Goal: Information Seeking & Learning: Learn about a topic

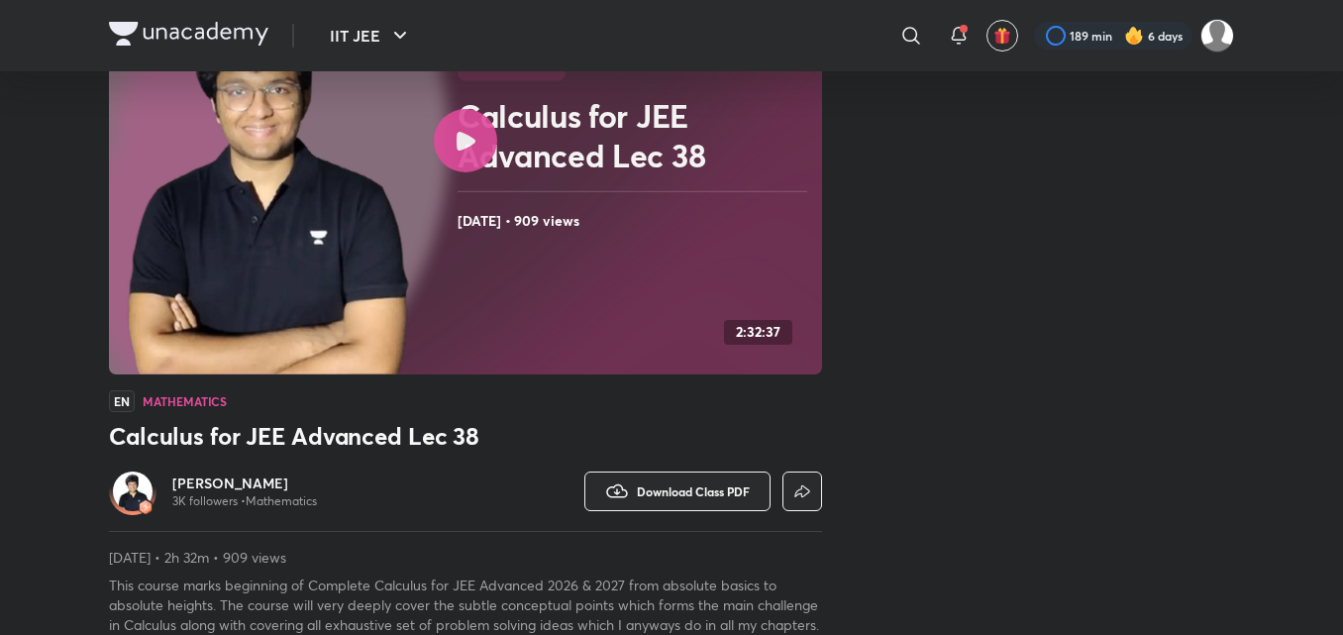
scroll to position [235, 0]
click at [258, 486] on h6 "[PERSON_NAME]" at bounding box center [244, 484] width 145 height 20
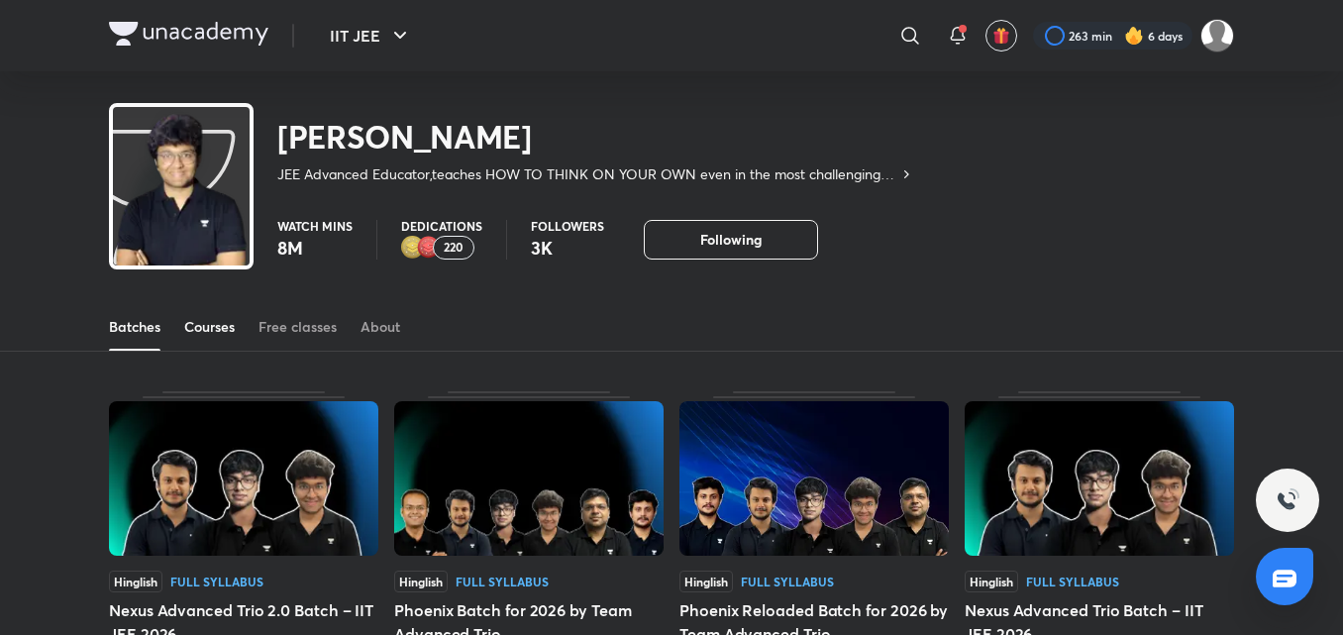
click at [216, 343] on link "Courses" at bounding box center [209, 327] width 50 height 48
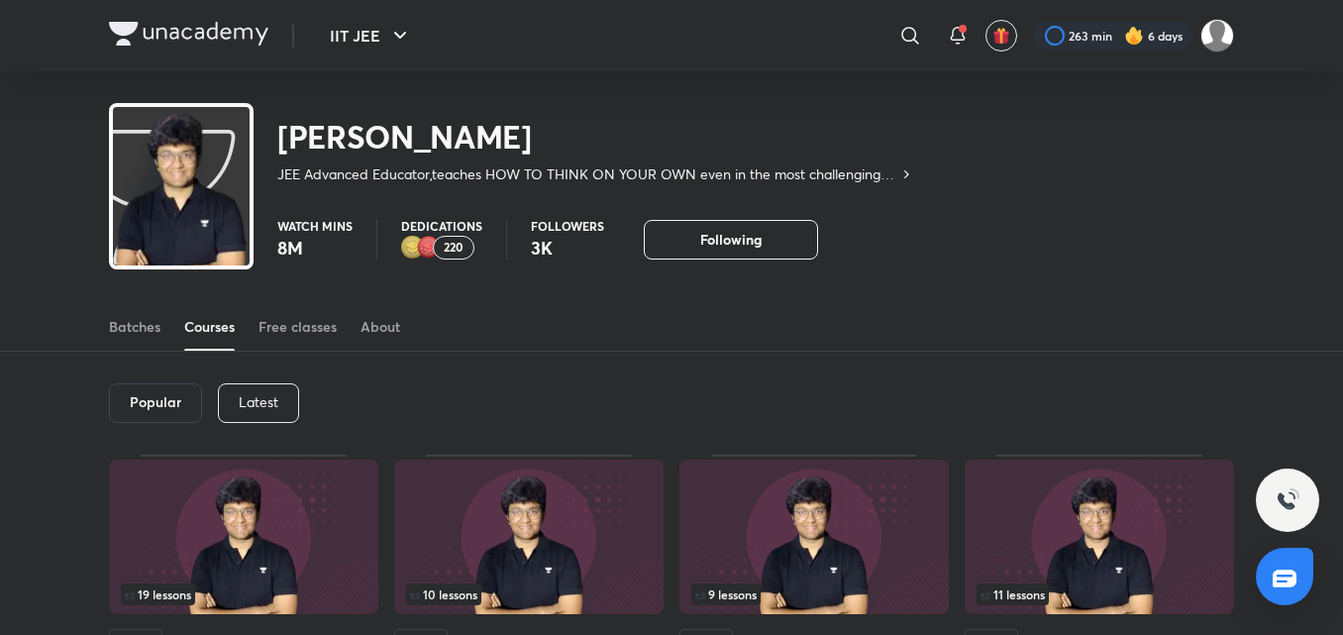
click at [298, 251] on p "8M" at bounding box center [314, 248] width 75 height 24
click at [283, 243] on p "8M" at bounding box center [314, 248] width 75 height 24
click at [999, 36] on img "button" at bounding box center [1001, 36] width 18 height 18
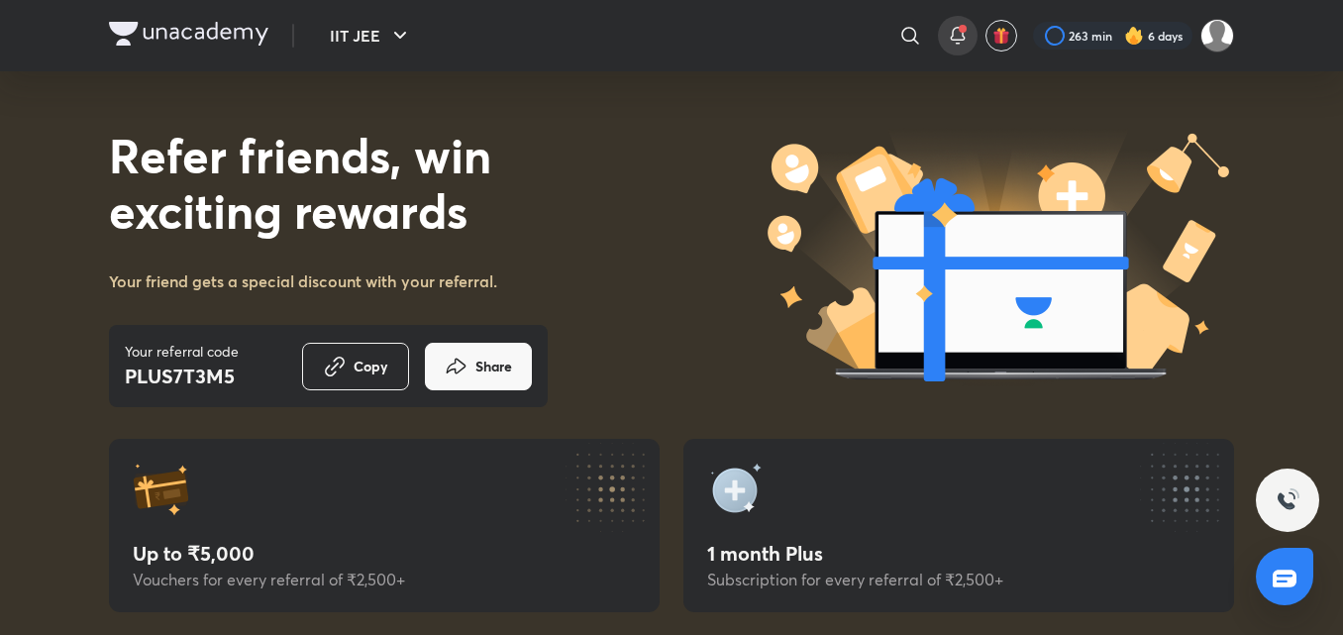
click at [964, 31] on icon at bounding box center [958, 36] width 24 height 24
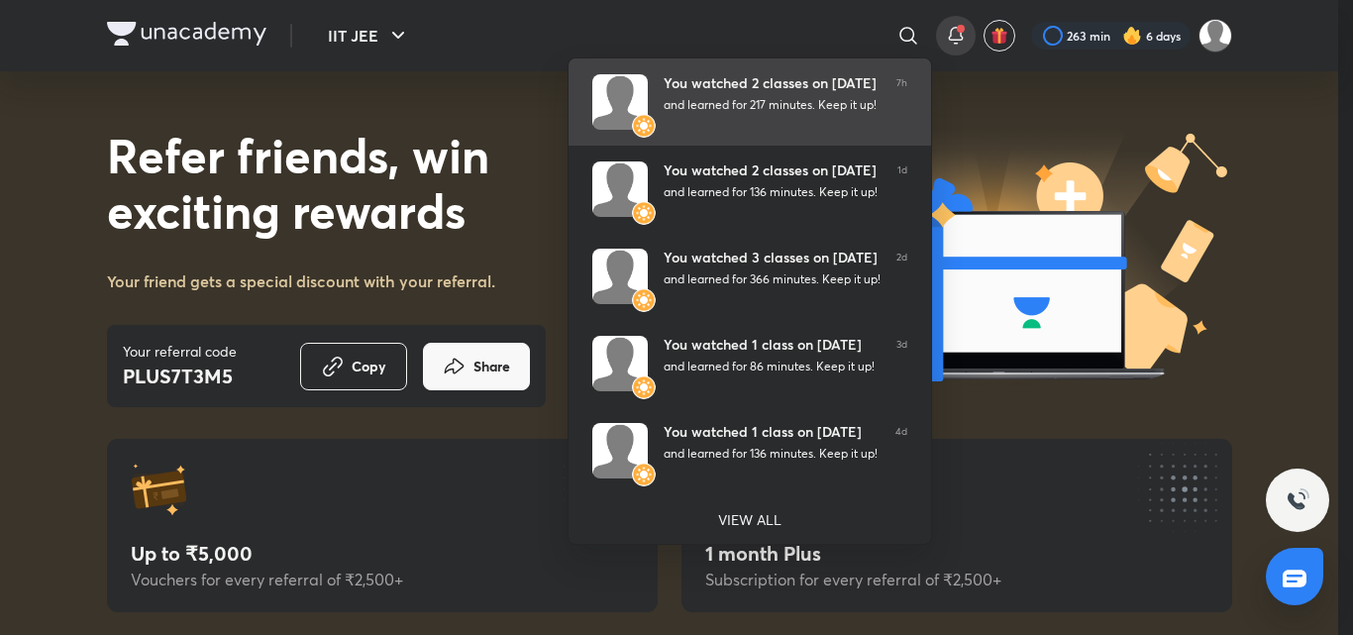
click at [831, 112] on div "You watched 2 classes on [DATE] and learned for 217 minutes. Keep it up!" at bounding box center [771, 101] width 217 height 55
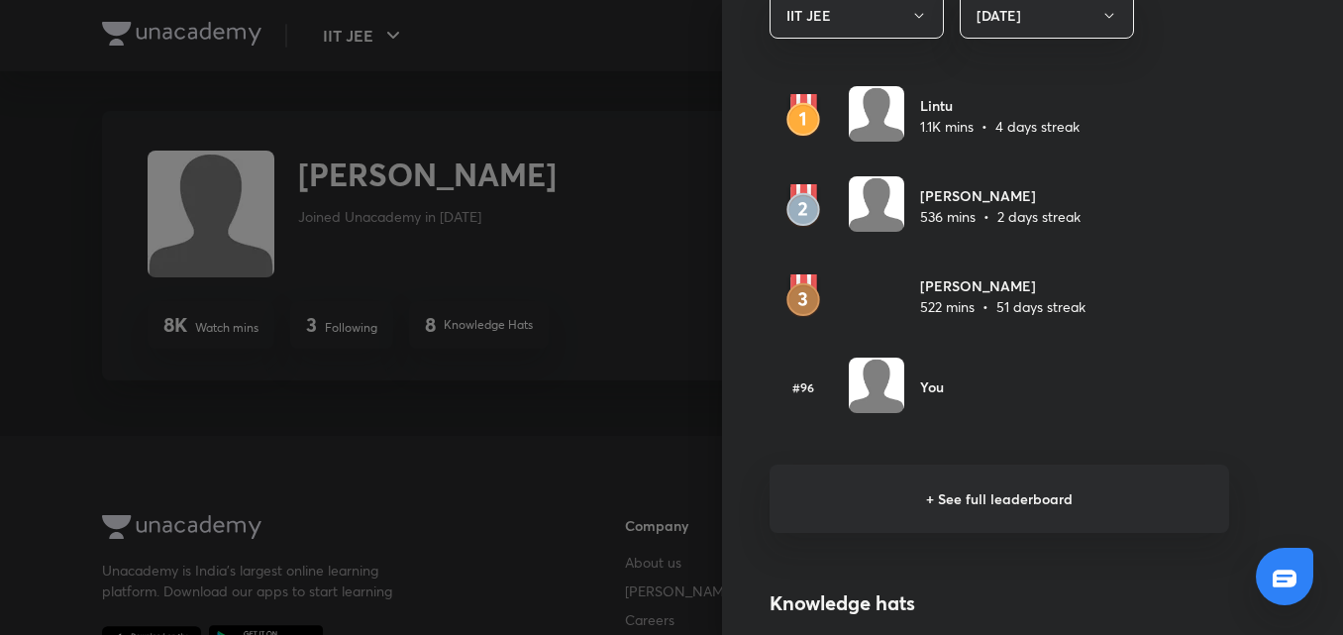
scroll to position [1219, 0]
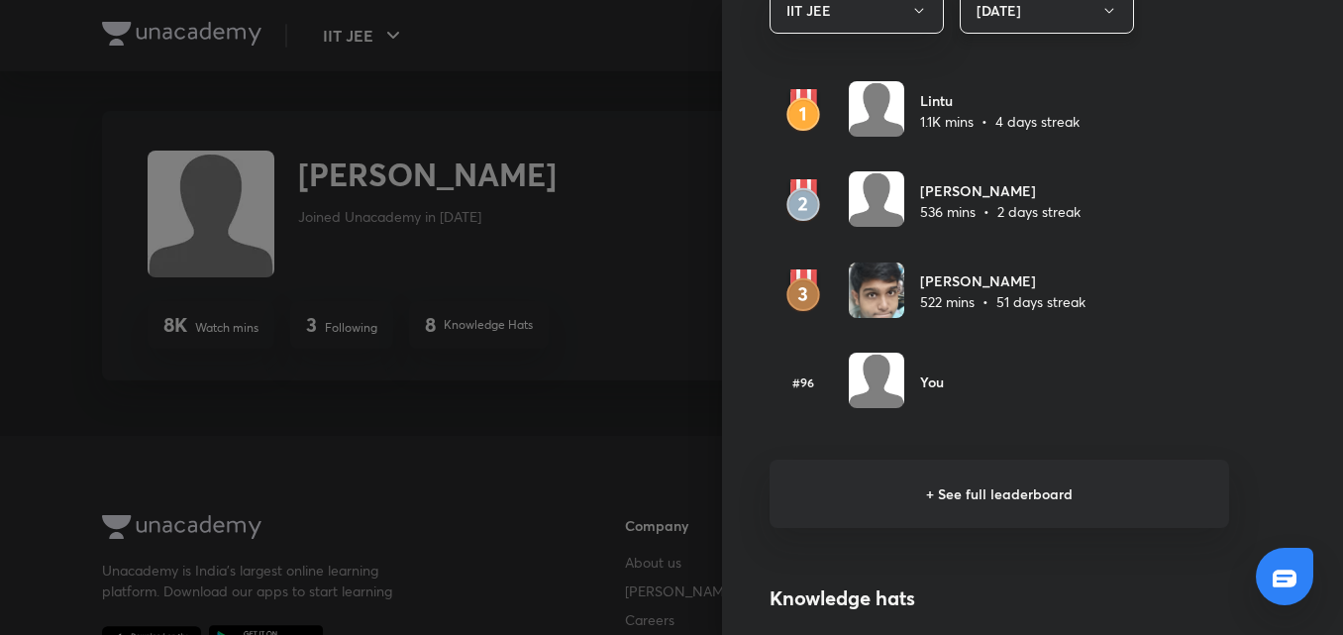
click at [1011, 26] on button "[DATE]" at bounding box center [1046, 10] width 174 height 47
click at [982, 136] on span "Last 30 days" at bounding box center [1031, 144] width 149 height 21
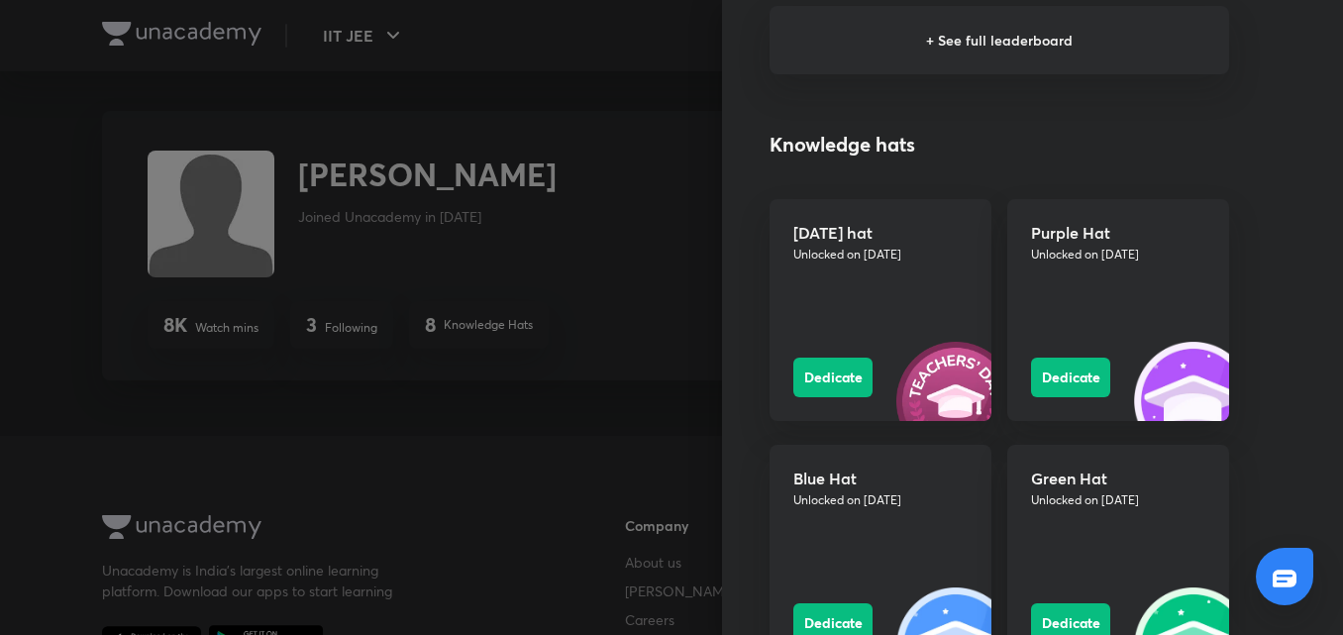
scroll to position [1676, 0]
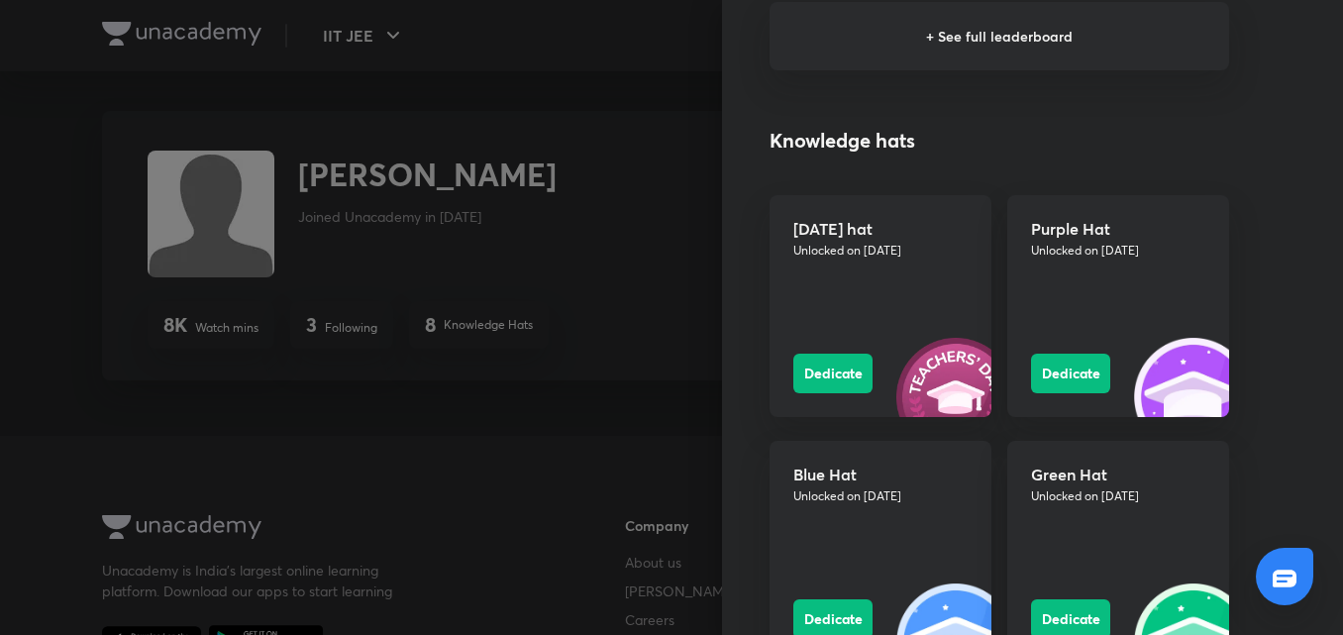
click at [1178, 298] on div "Purple Hat Unlocked on [DATE] Dedicate" at bounding box center [1118, 306] width 222 height 222
click at [1064, 238] on h5 "Purple Hat" at bounding box center [1118, 228] width 174 height 19
click at [1046, 363] on button "Dedicate" at bounding box center [1070, 371] width 79 height 40
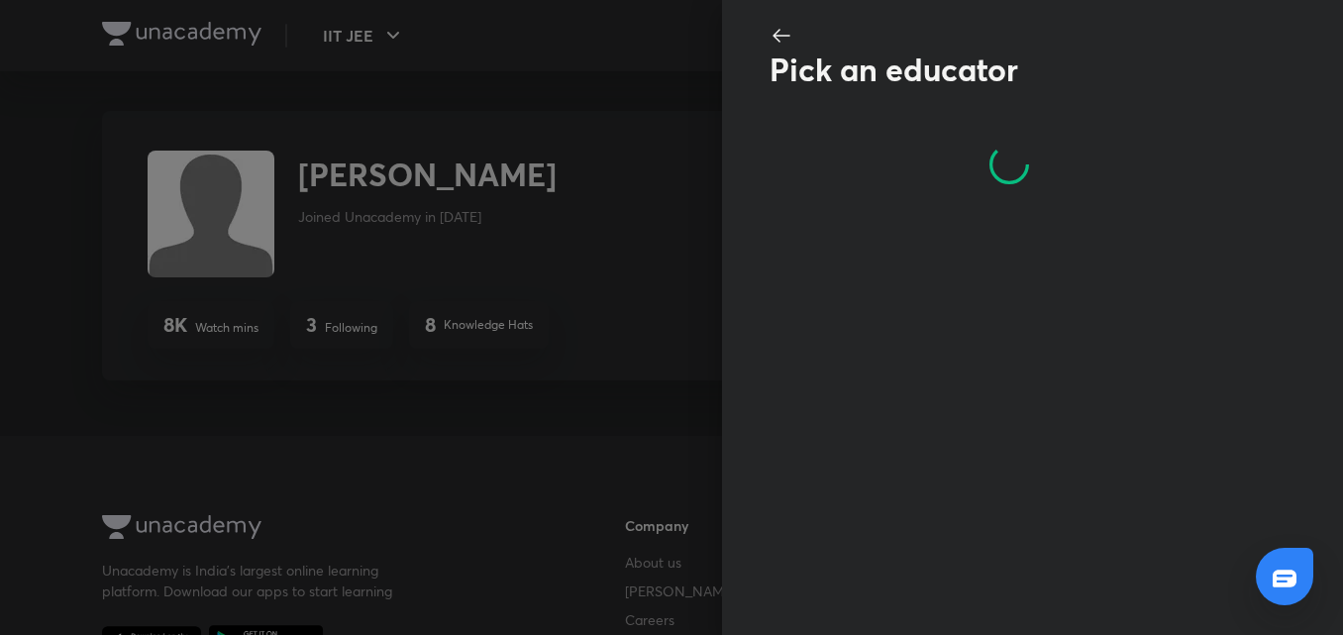
scroll to position [0, 0]
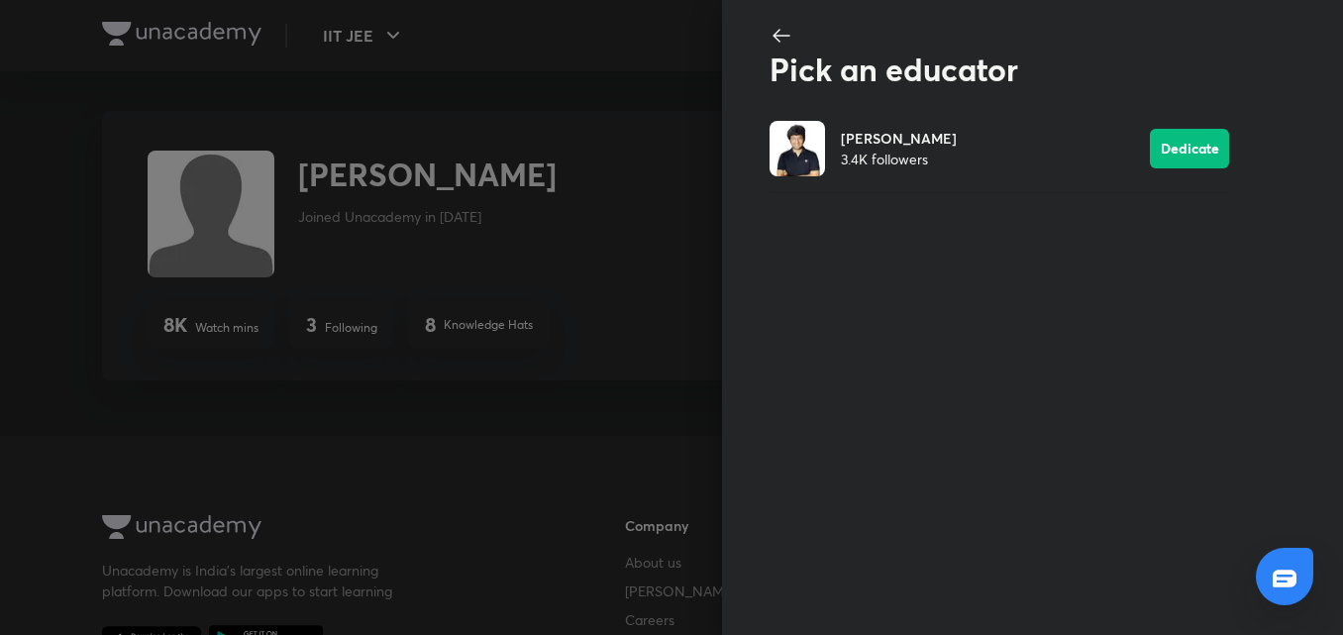
click at [782, 40] on icon at bounding box center [781, 36] width 24 height 24
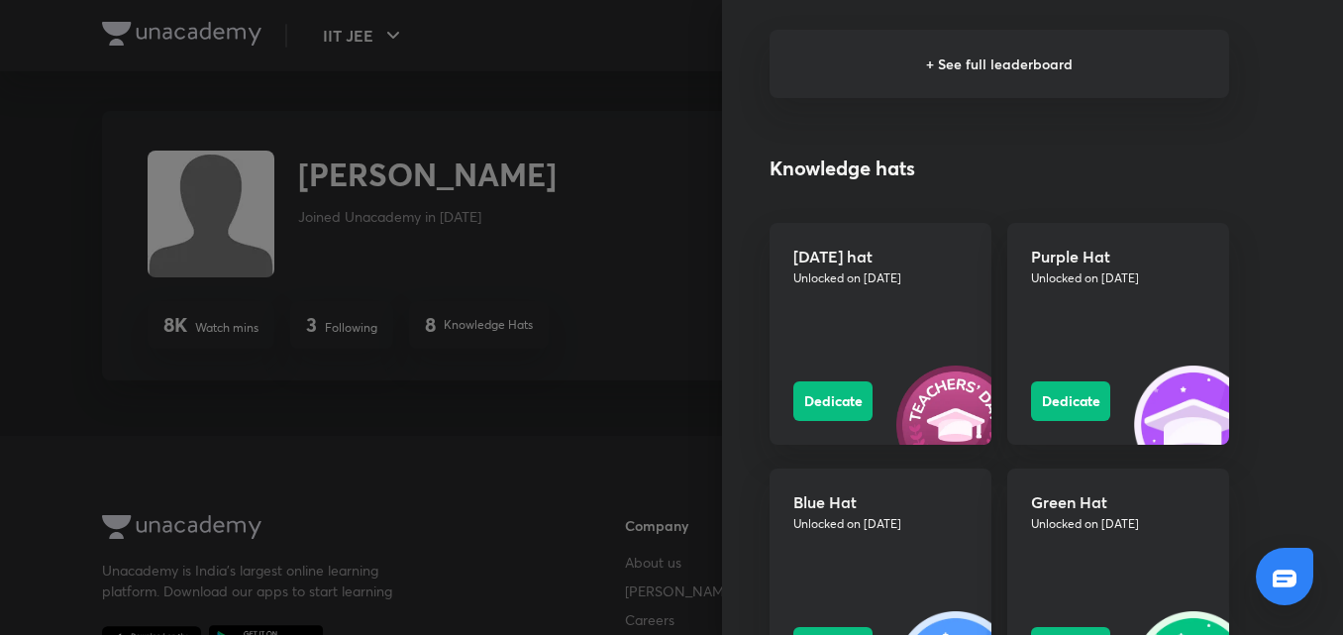
scroll to position [1652, 0]
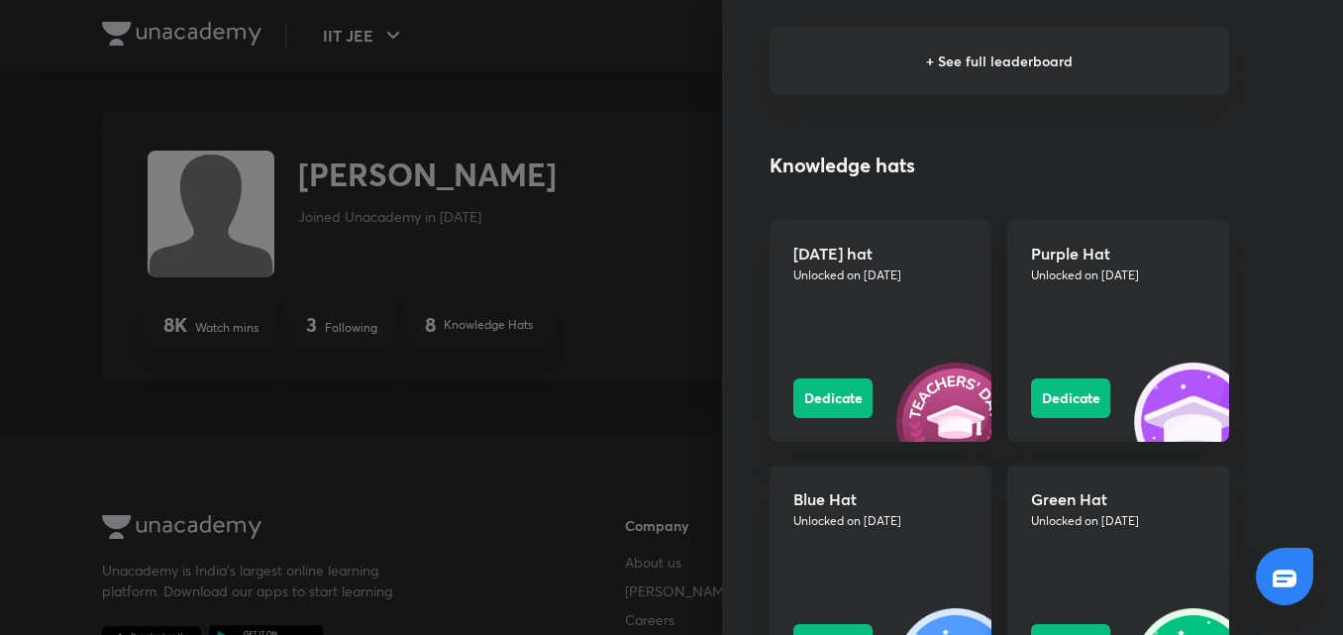
click at [668, 130] on div at bounding box center [671, 317] width 1343 height 635
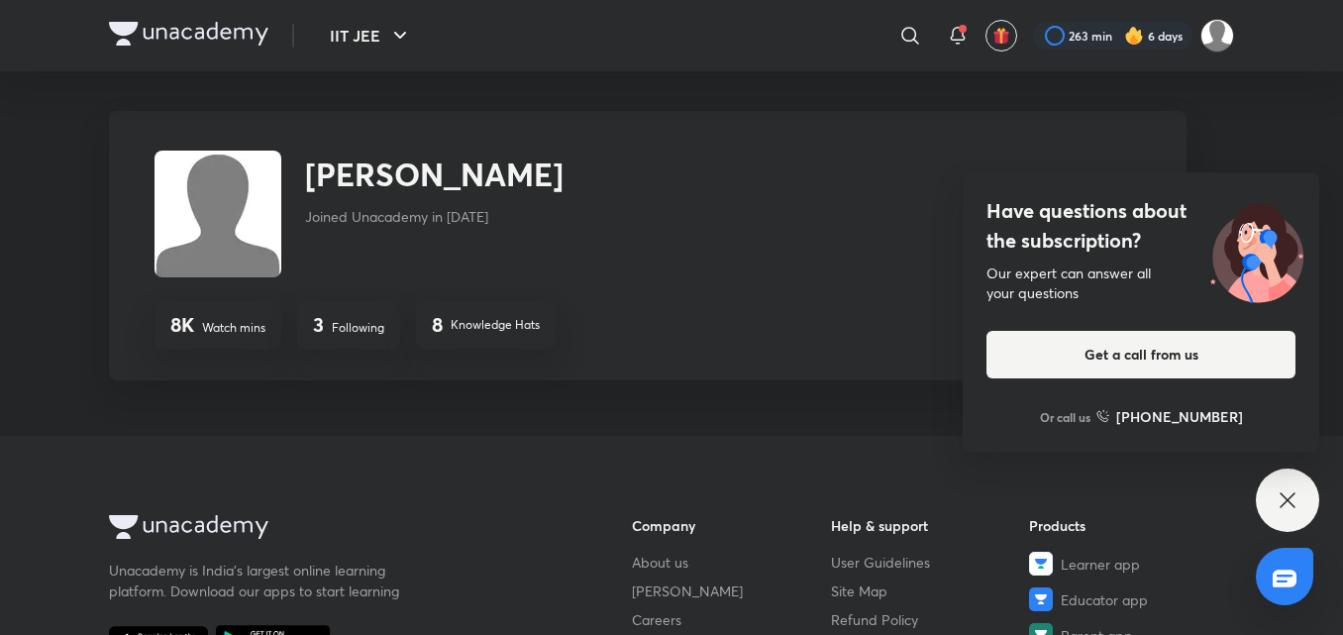
click at [1288, 499] on icon at bounding box center [1286, 499] width 15 height 15
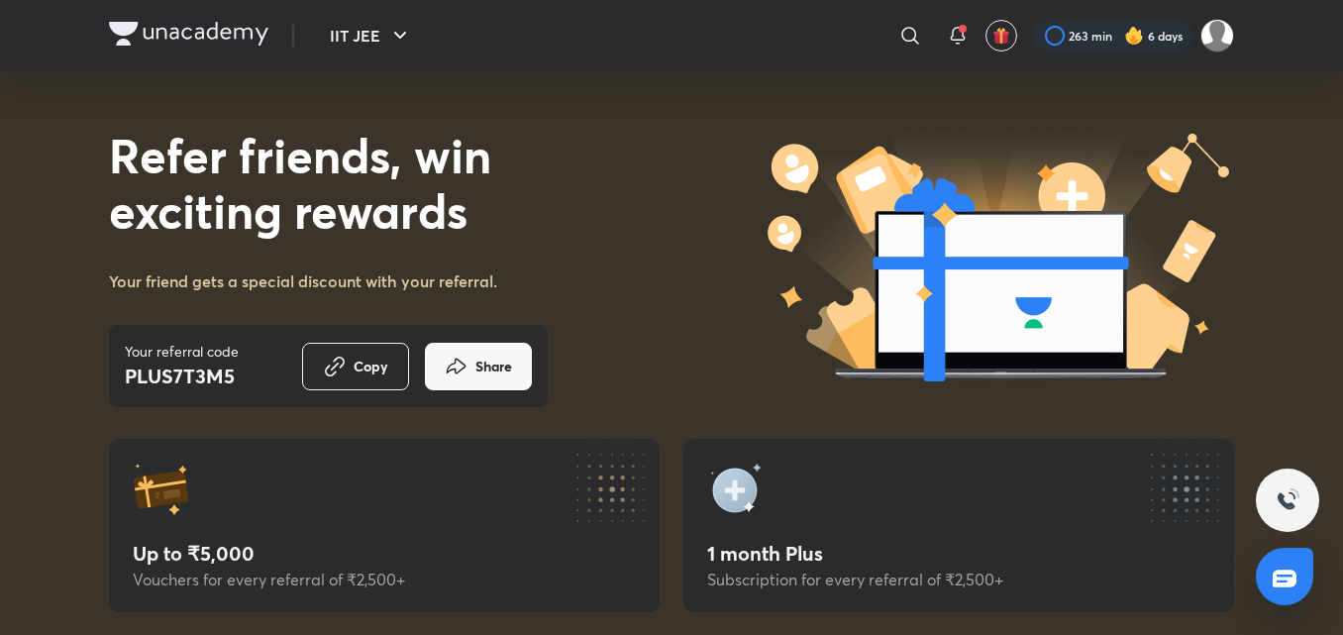
click at [231, 34] on img at bounding box center [188, 34] width 159 height 24
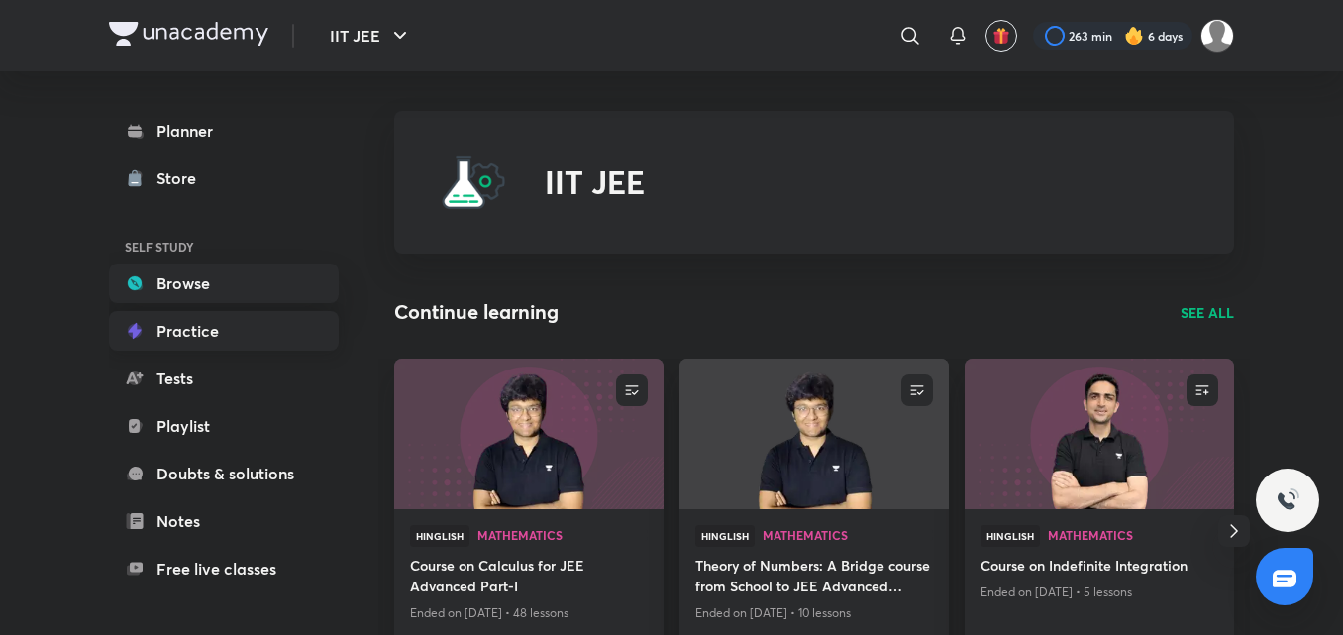
click at [217, 317] on link "Practice" at bounding box center [224, 331] width 230 height 40
click at [497, 611] on p "Ended on Aug 25, 2025 • 48 lessons" at bounding box center [529, 613] width 238 height 26
click at [520, 573] on h4 "Course on Calculus for JEE Advanced Part-I" at bounding box center [529, 577] width 238 height 46
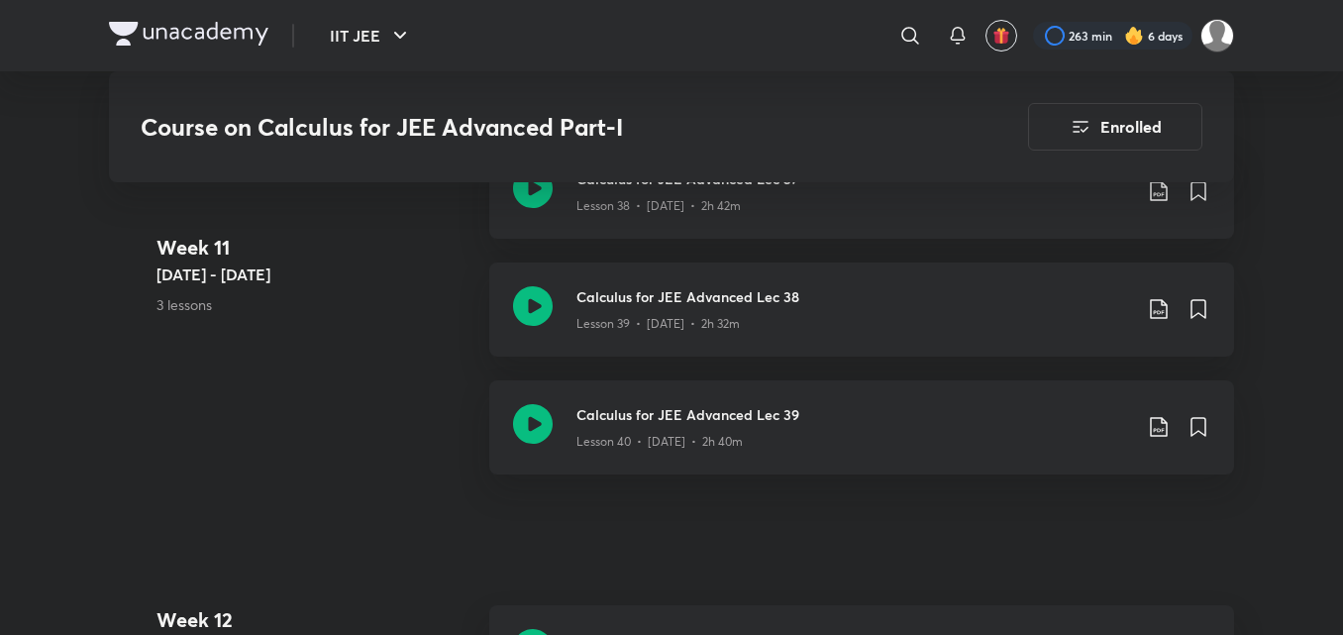
scroll to position [6648, 0]
